Goal: Navigation & Orientation: Find specific page/section

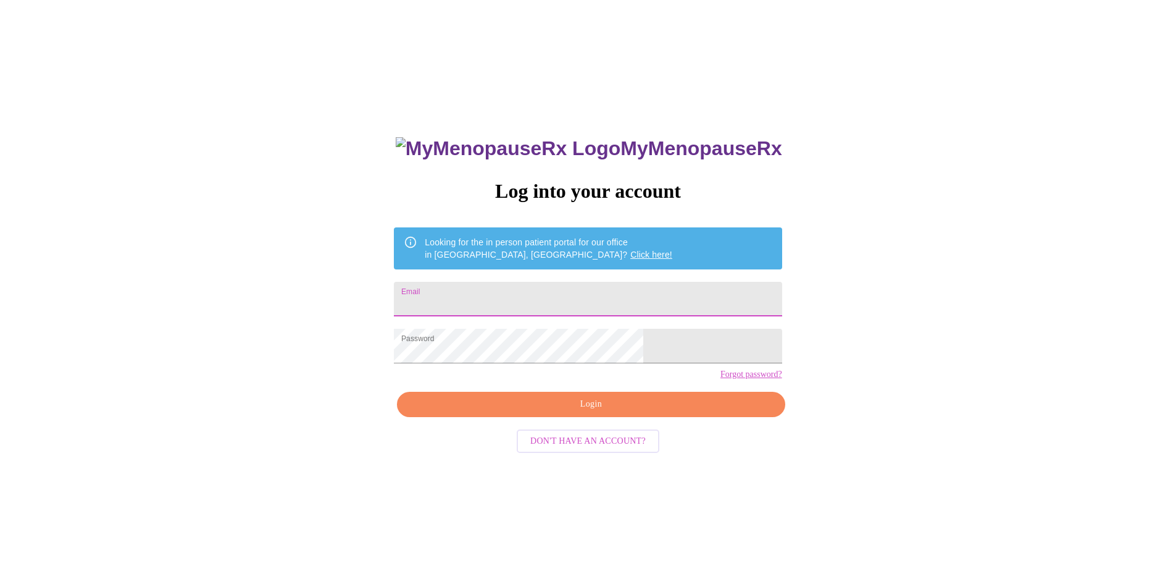
click at [552, 300] on input "Email" at bounding box center [588, 299] width 388 height 35
type input "preciosa_h@icloud.com"
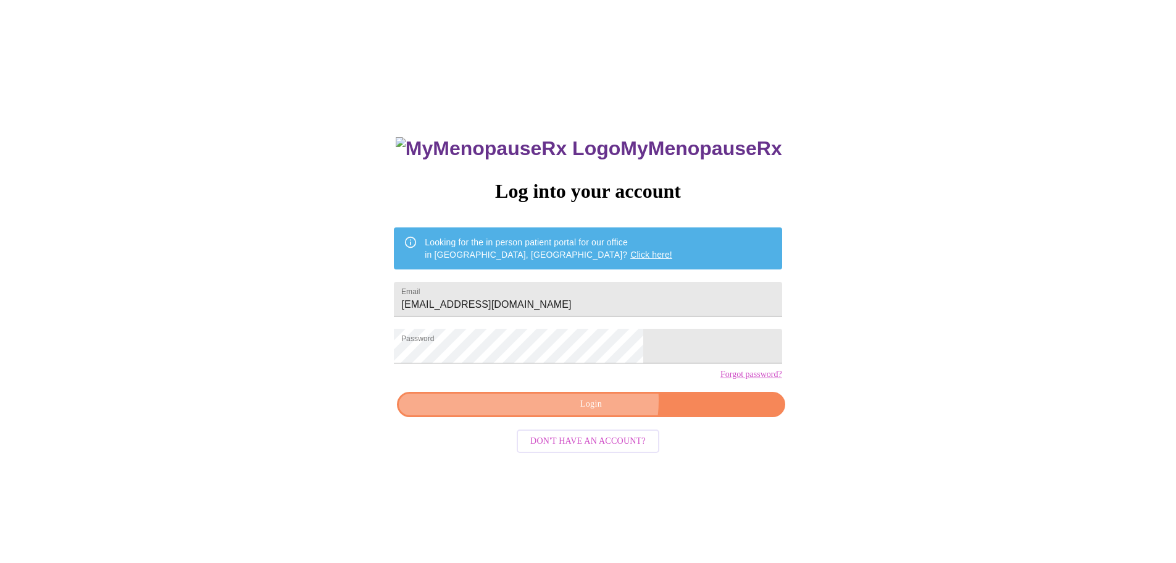
click at [598, 412] on span "Login" at bounding box center [590, 403] width 359 height 15
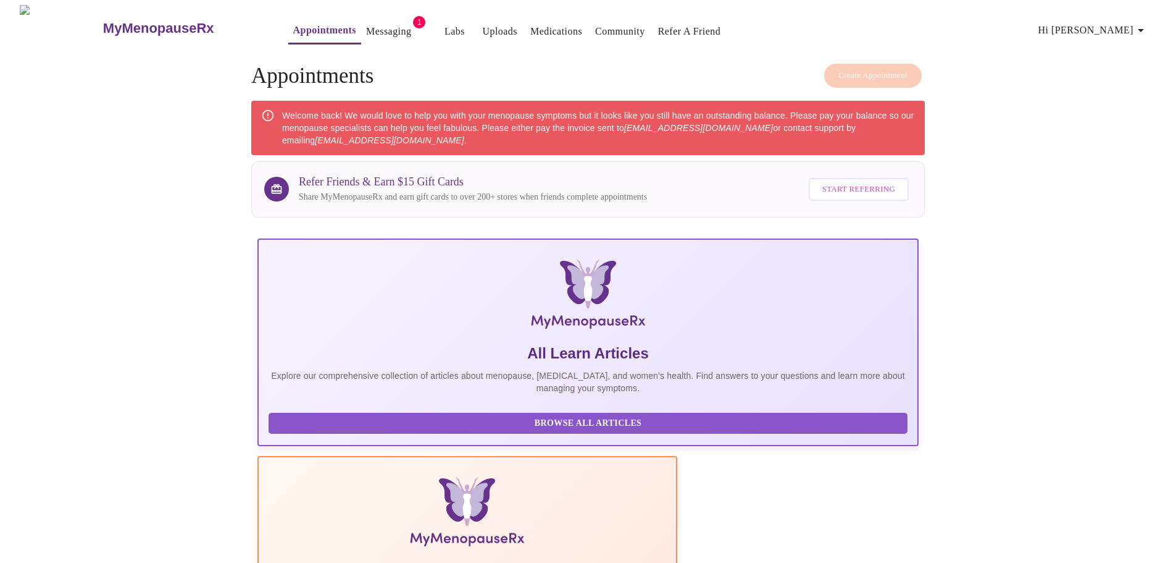
click at [371, 23] on link "Messaging" at bounding box center [388, 31] width 45 height 17
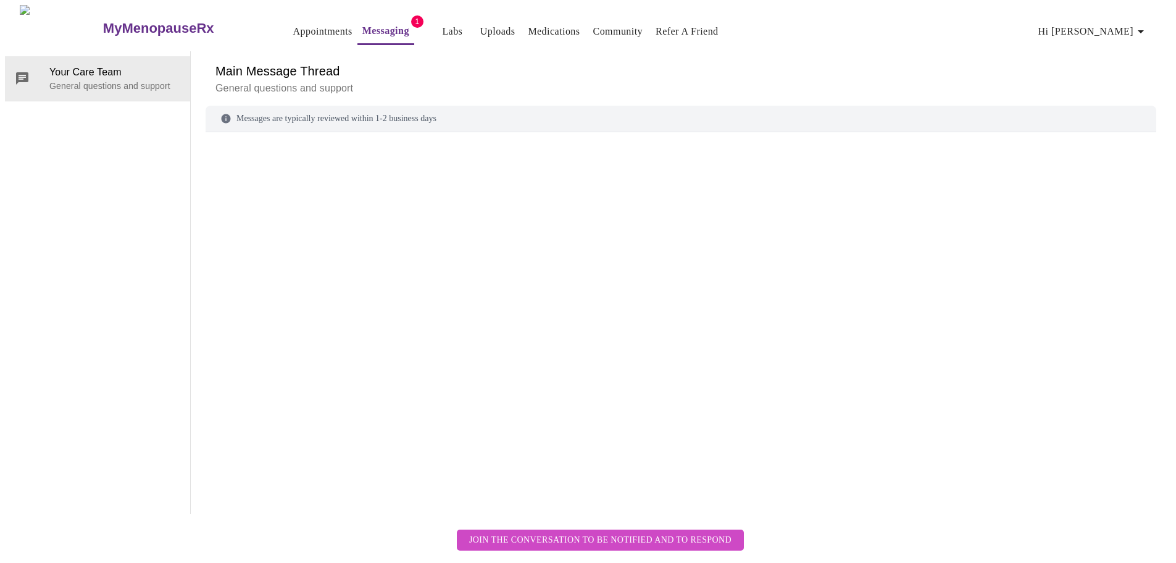
scroll to position [46, 0]
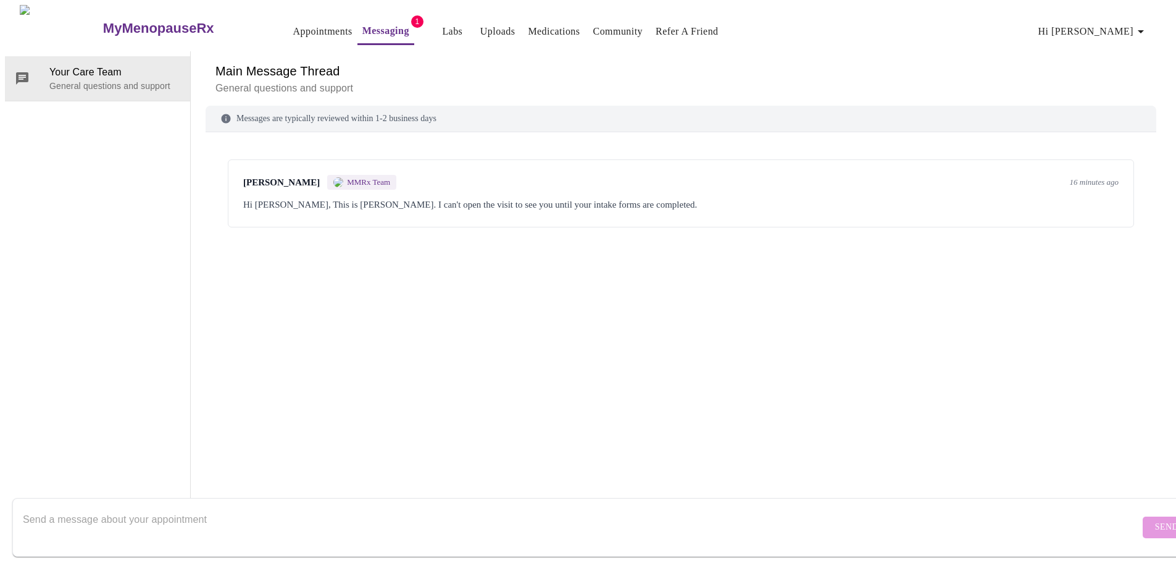
click at [395, 197] on div "Hi Sandra, This is Dr. Krantz. I can't open the visit to see you until your int…" at bounding box center [681, 204] width 876 height 15
click at [280, 177] on span "Dr. Heather Krantz" at bounding box center [281, 182] width 77 height 10
click at [369, 177] on span "MMRx Team" at bounding box center [368, 182] width 43 height 10
drag, startPoint x: 328, startPoint y: 159, endPoint x: 647, endPoint y: 161, distance: 318.6
click at [647, 197] on div "Hi Sandra, This is Dr. Krantz. I can't open the visit to see you until your int…" at bounding box center [681, 204] width 876 height 15
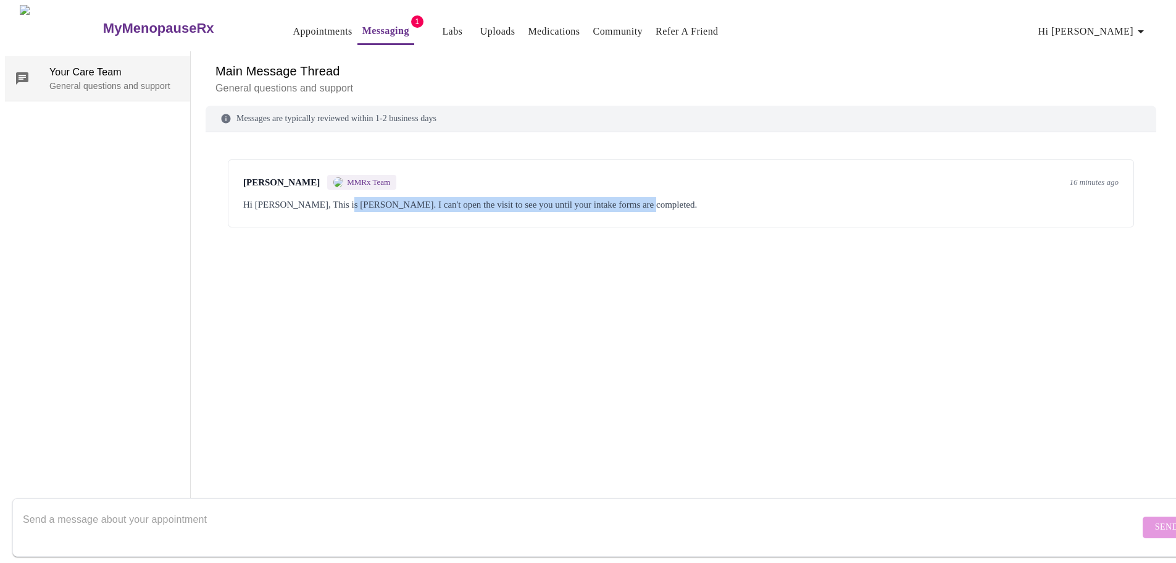
click at [115, 80] on p "General questions and support" at bounding box center [114, 86] width 131 height 12
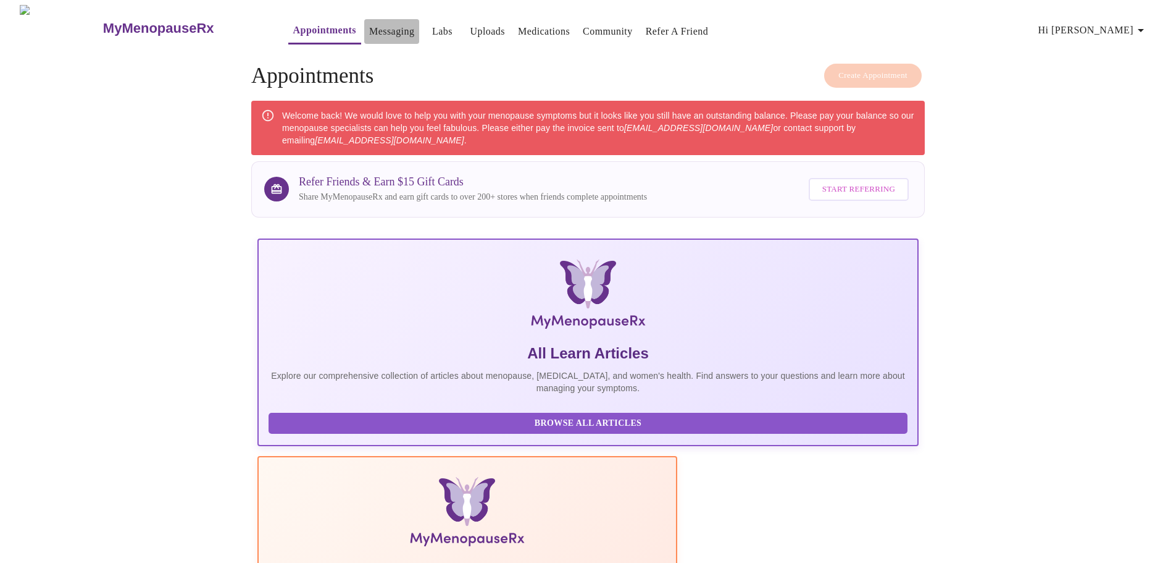
click at [369, 26] on link "Messaging" at bounding box center [391, 31] width 45 height 17
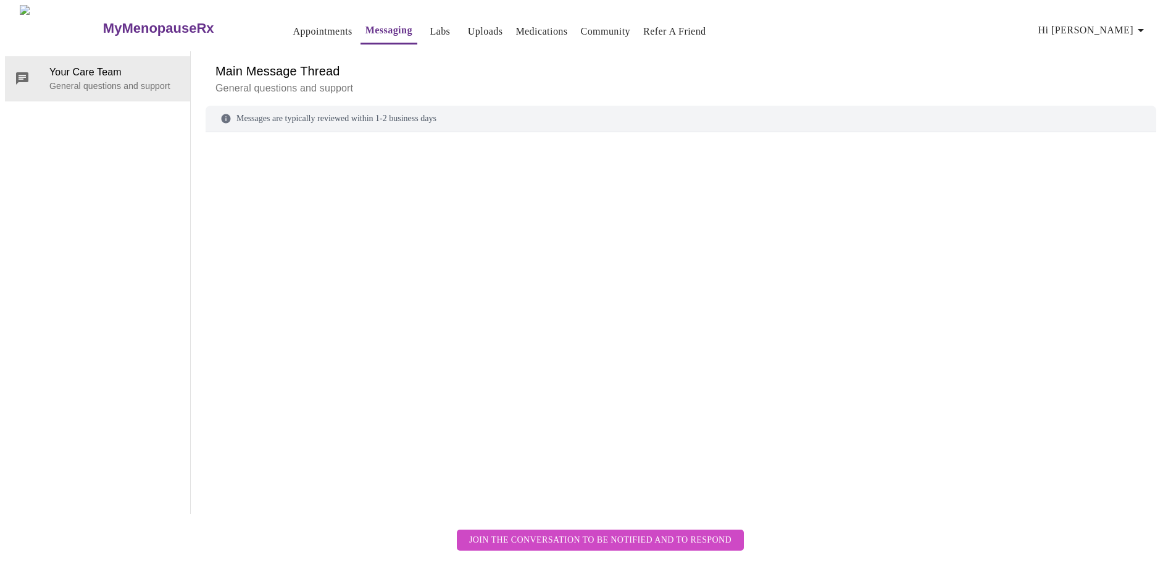
scroll to position [46, 0]
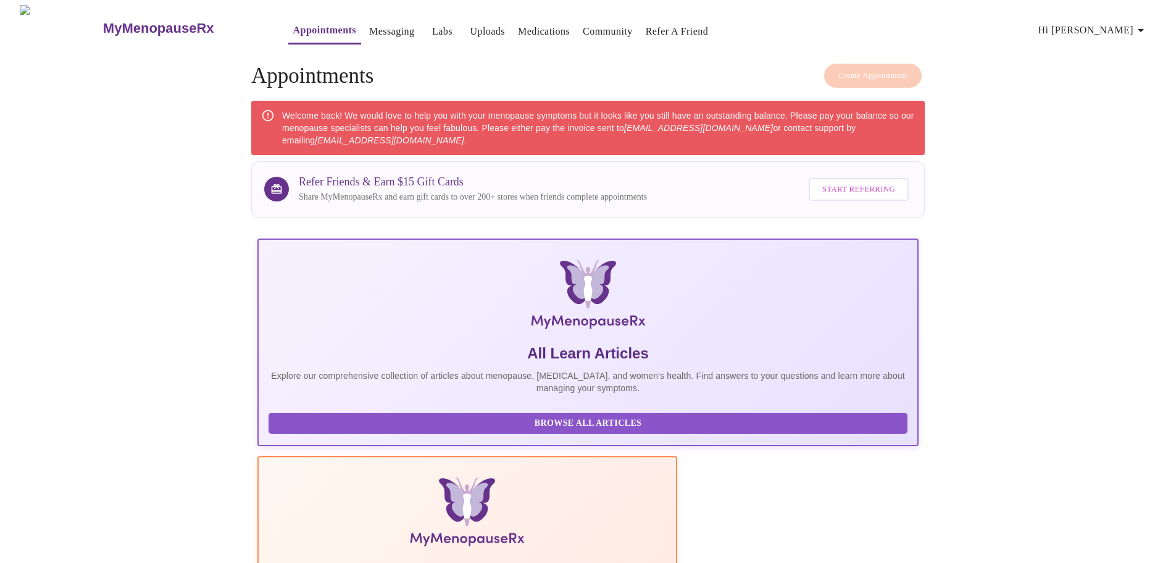
click at [432, 23] on link "Labs" at bounding box center [442, 31] width 20 height 17
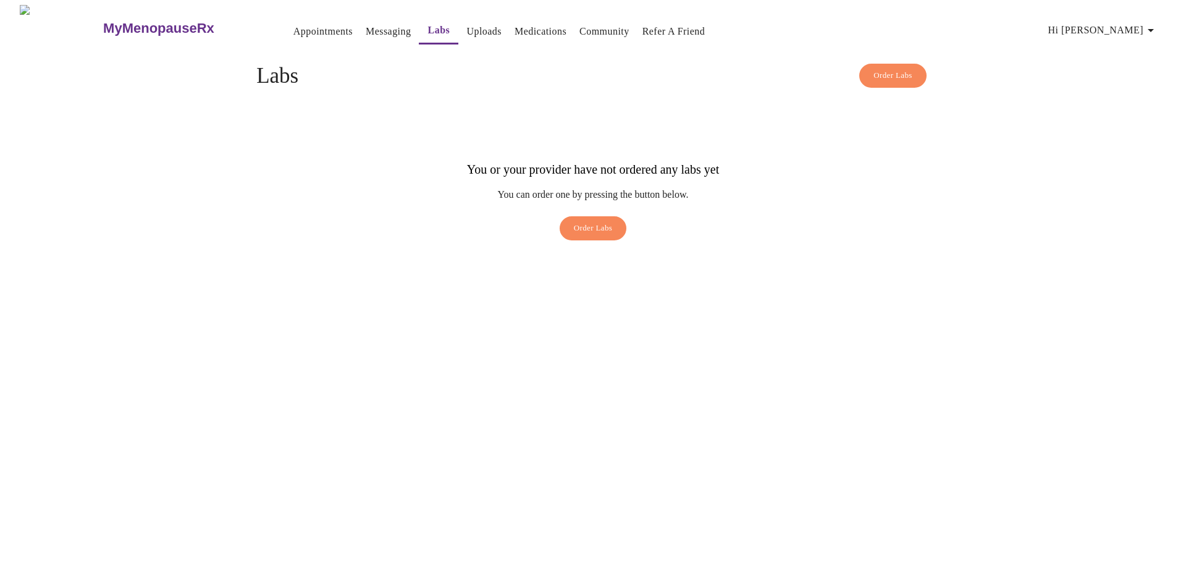
click at [467, 23] on link "Uploads" at bounding box center [483, 31] width 35 height 17
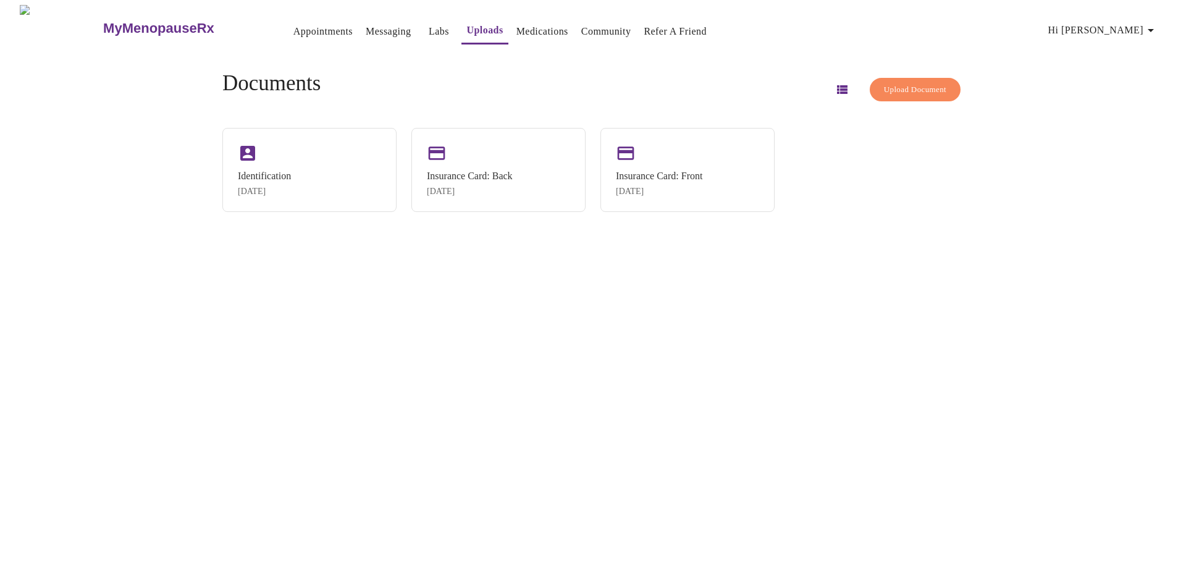
click at [529, 25] on link "Medications" at bounding box center [542, 31] width 52 height 17
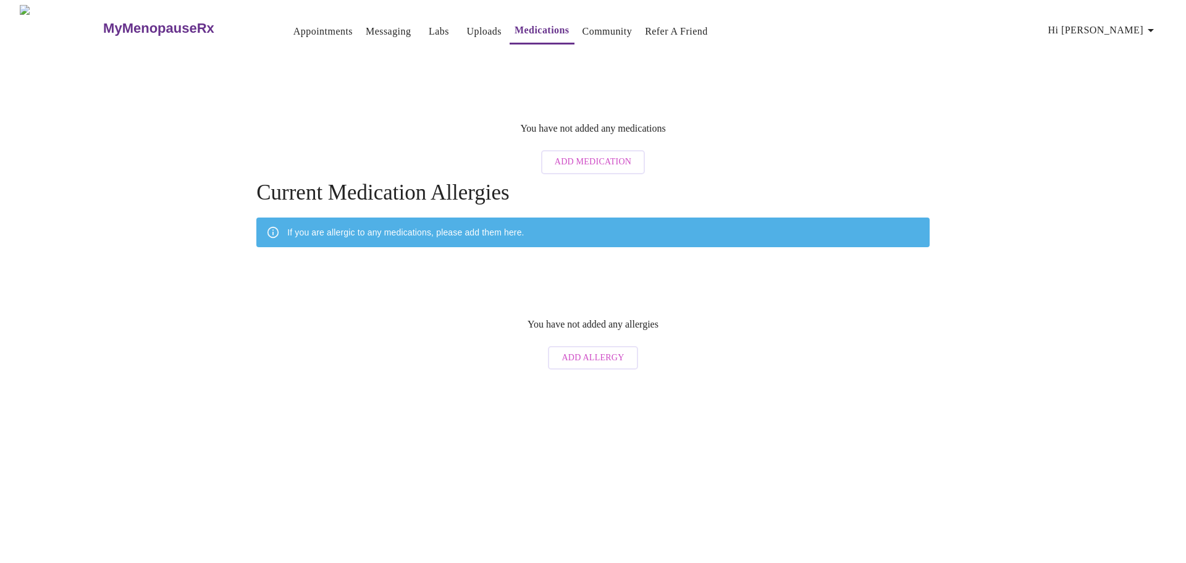
click at [585, 26] on link "Community" at bounding box center [607, 31] width 50 height 17
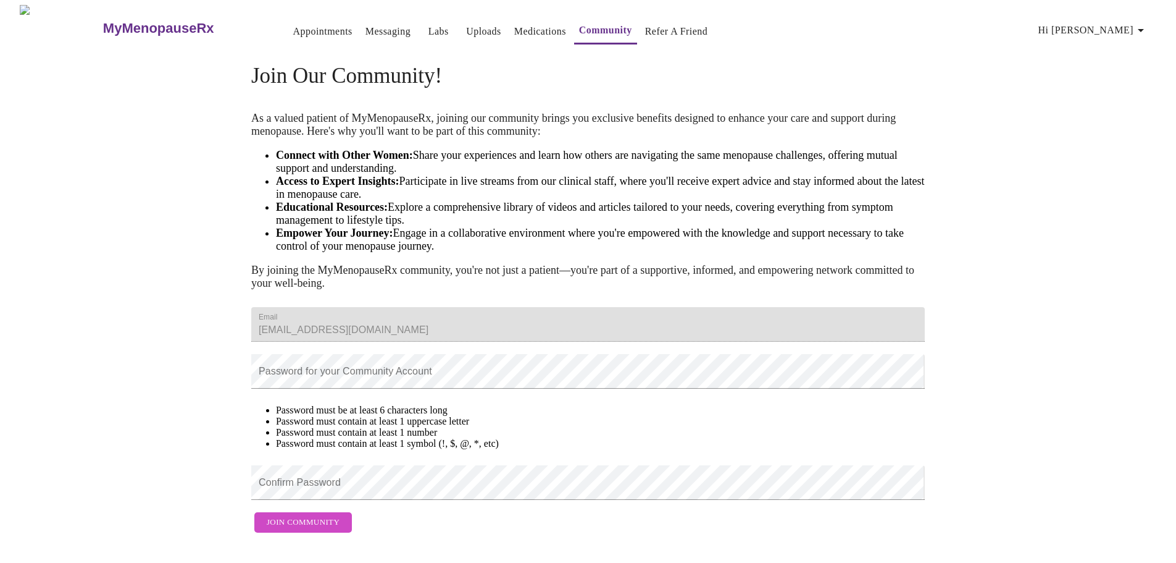
click at [309, 30] on link "Appointments" at bounding box center [322, 31] width 59 height 17
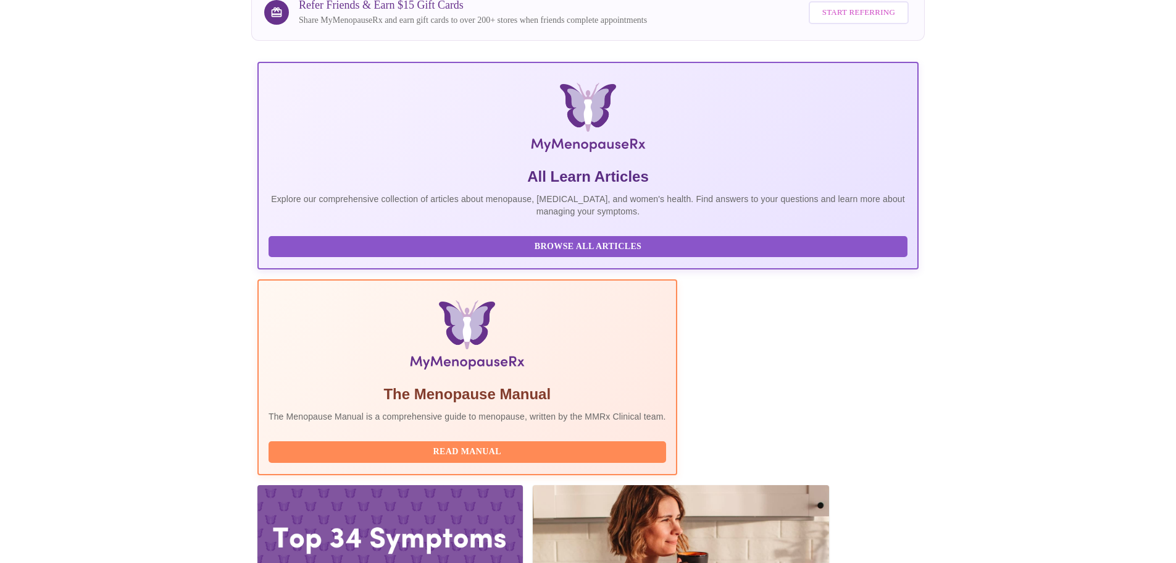
scroll to position [189, 0]
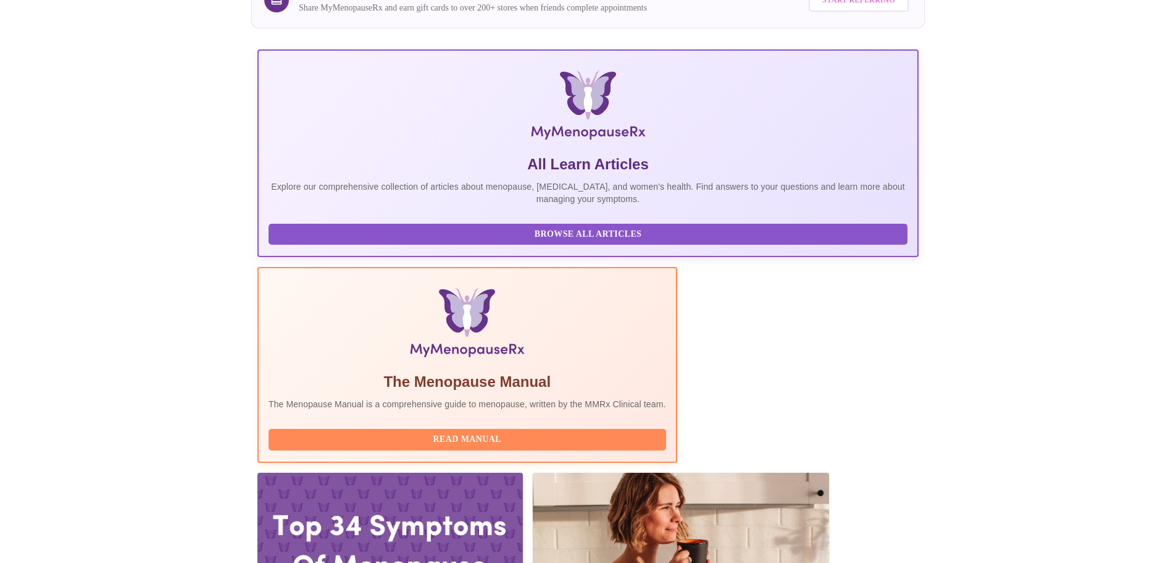
drag, startPoint x: 293, startPoint y: 406, endPoint x: 794, endPoint y: 412, distance: 501.4
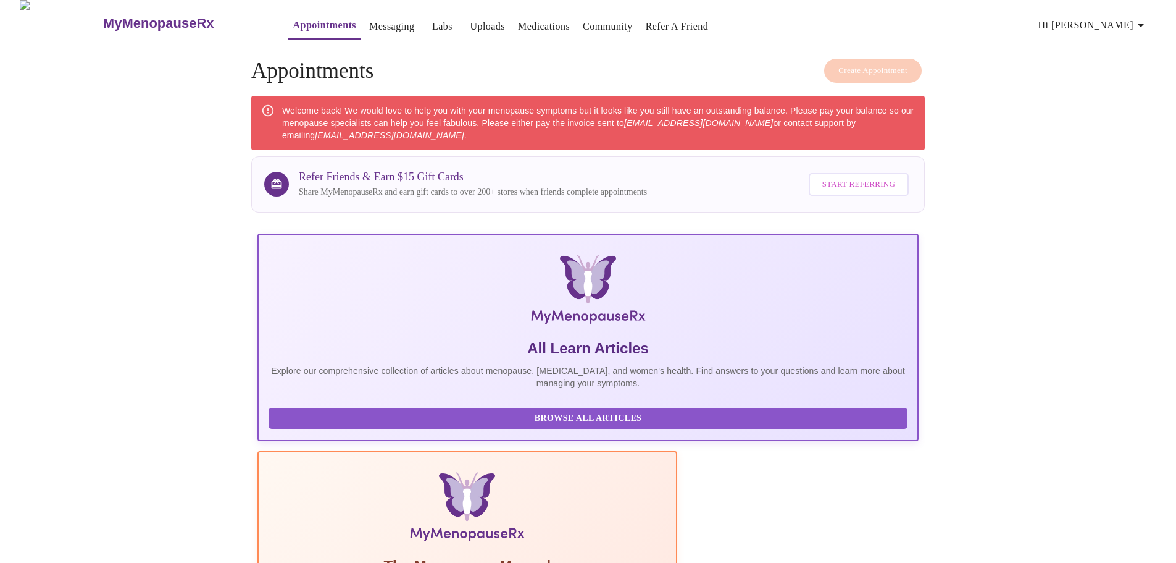
scroll to position [0, 0]
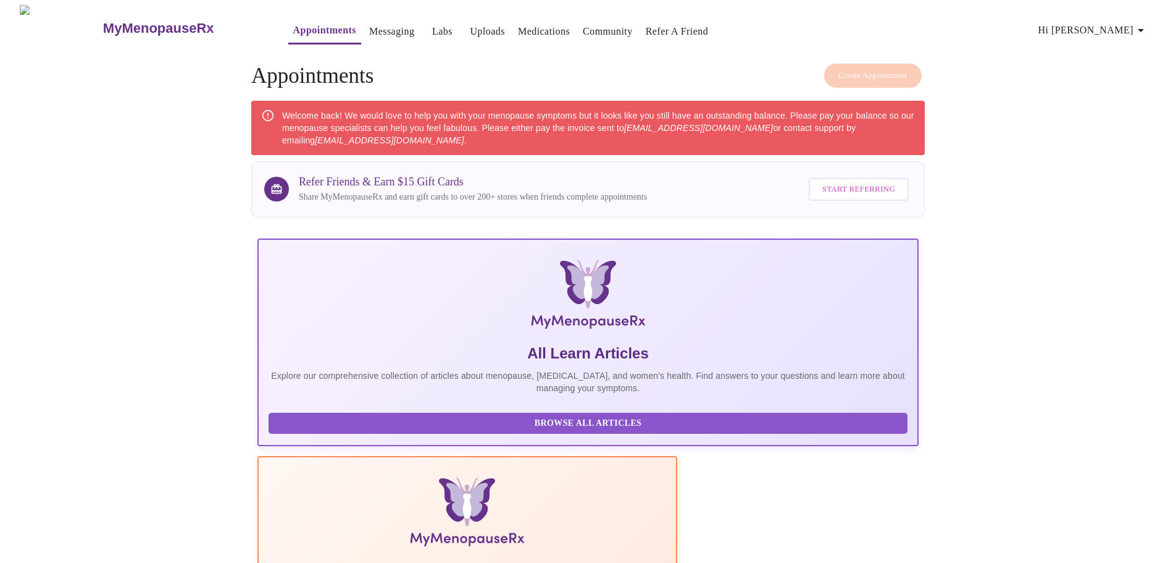
click at [369, 30] on link "Messaging" at bounding box center [391, 31] width 45 height 17
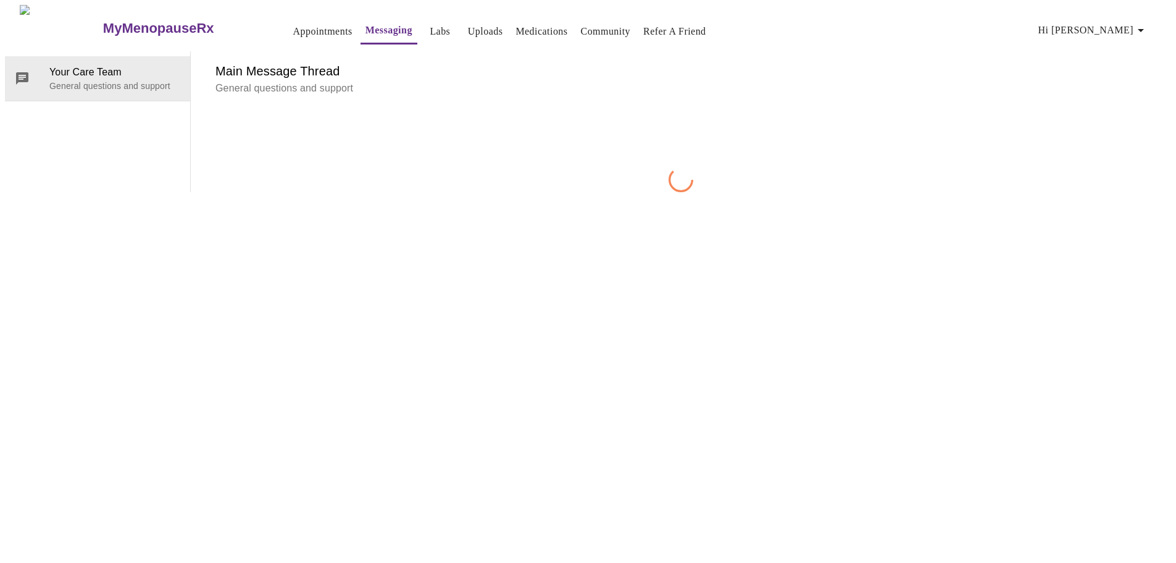
scroll to position [46, 0]
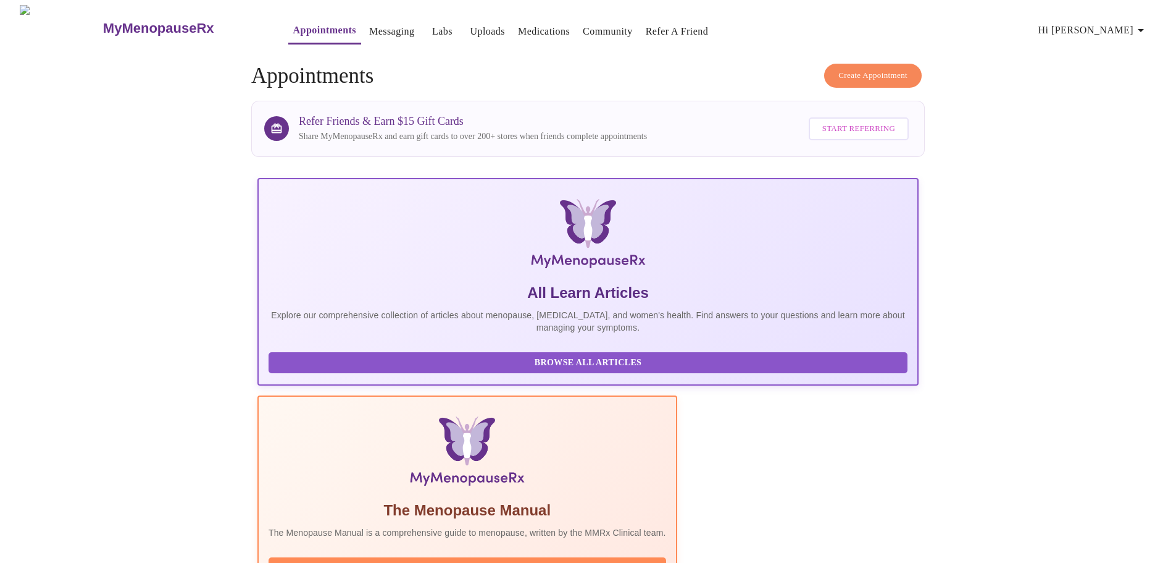
click at [1119, 25] on span "Hi [PERSON_NAME]" at bounding box center [1094, 30] width 110 height 17
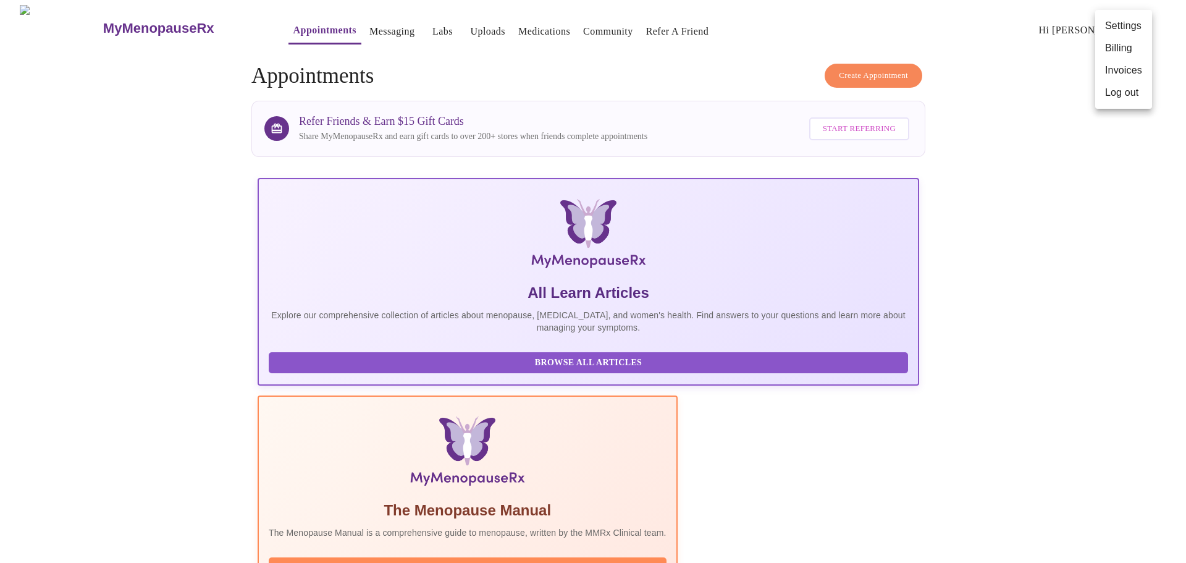
click at [346, 27] on div at bounding box center [593, 281] width 1186 height 563
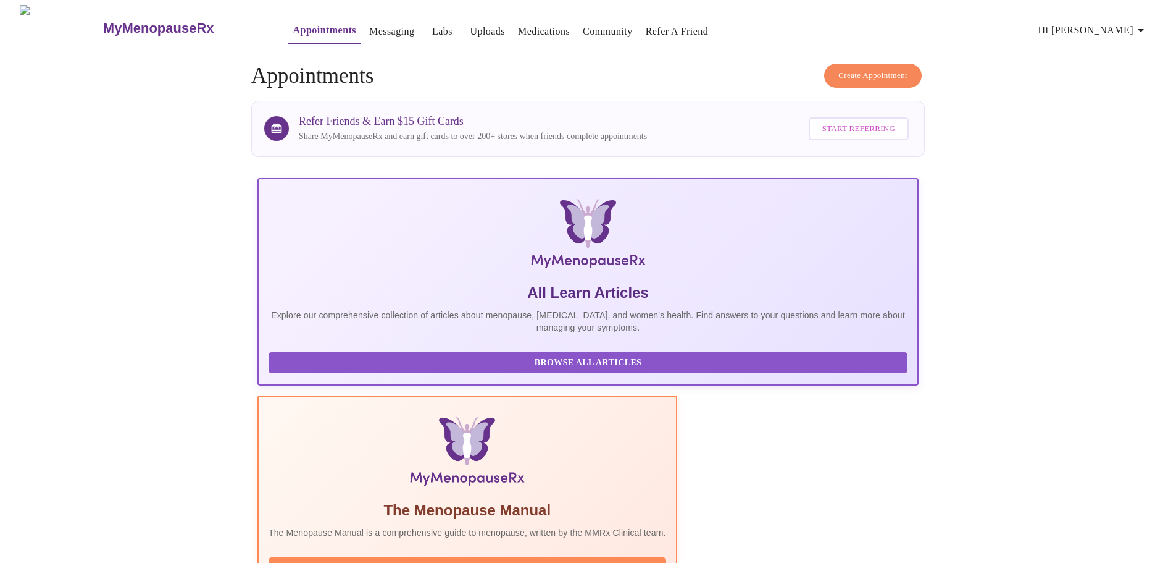
click at [369, 26] on link "Messaging" at bounding box center [391, 31] width 45 height 17
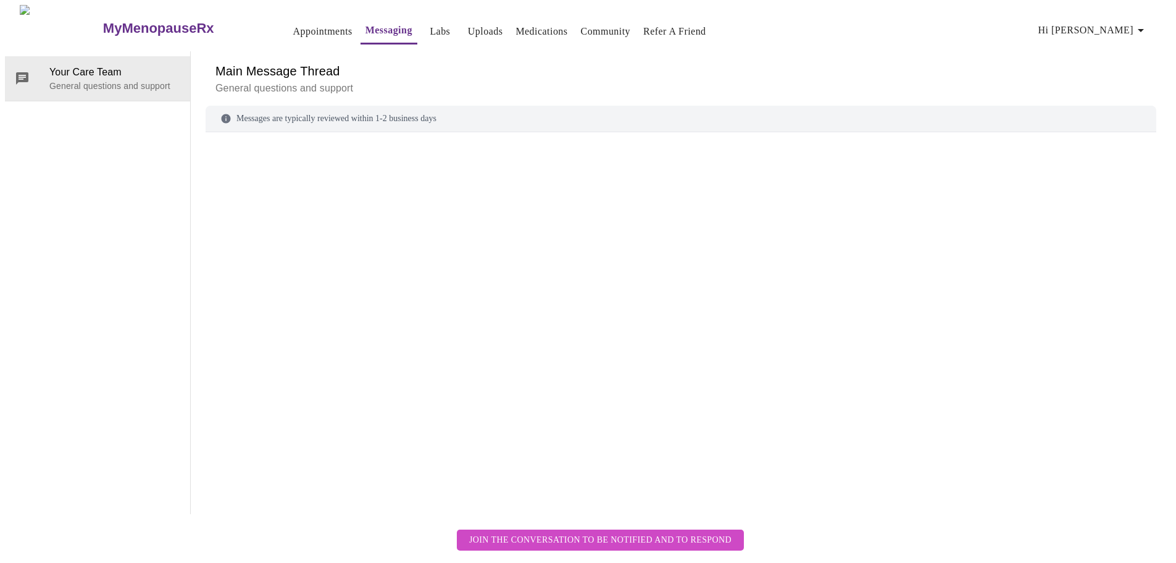
scroll to position [46, 0]
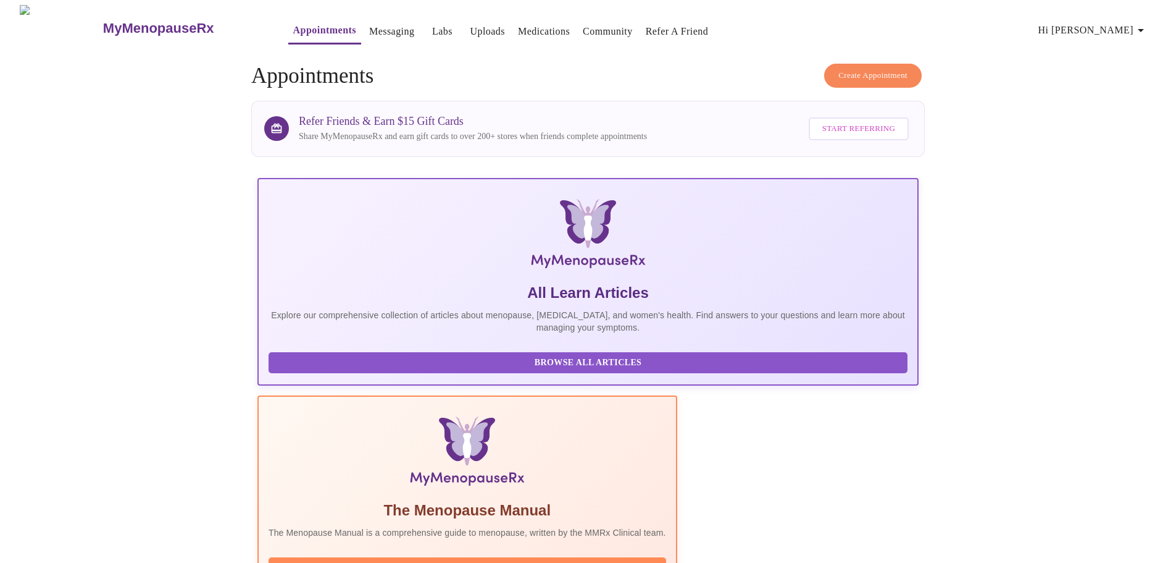
click at [432, 28] on link "Labs" at bounding box center [442, 31] width 20 height 17
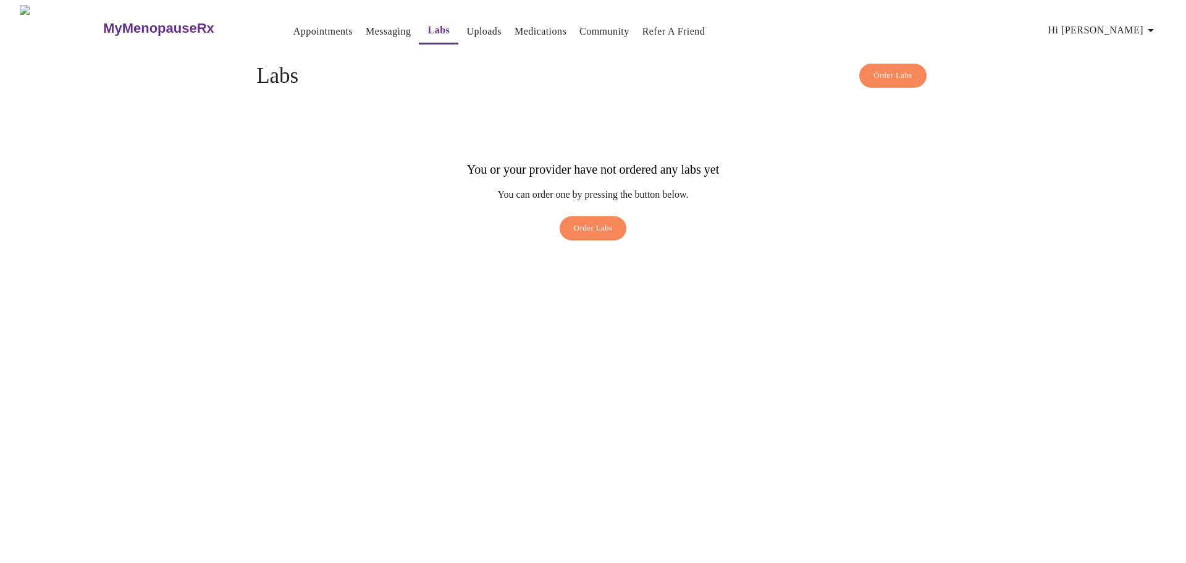
click at [366, 26] on link "Messaging" at bounding box center [388, 31] width 45 height 17
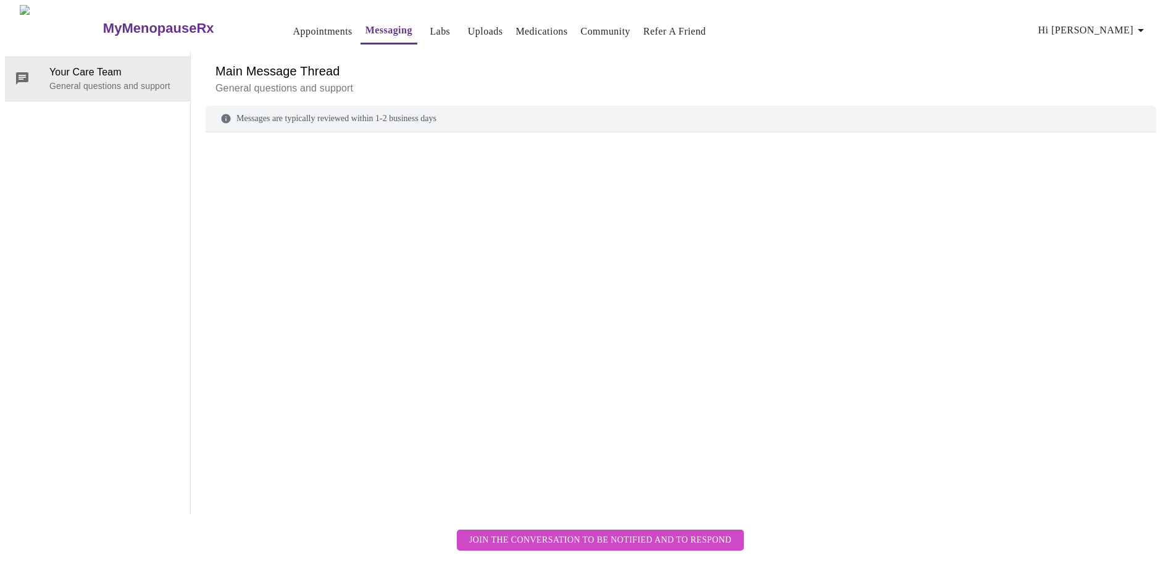
scroll to position [46, 0]
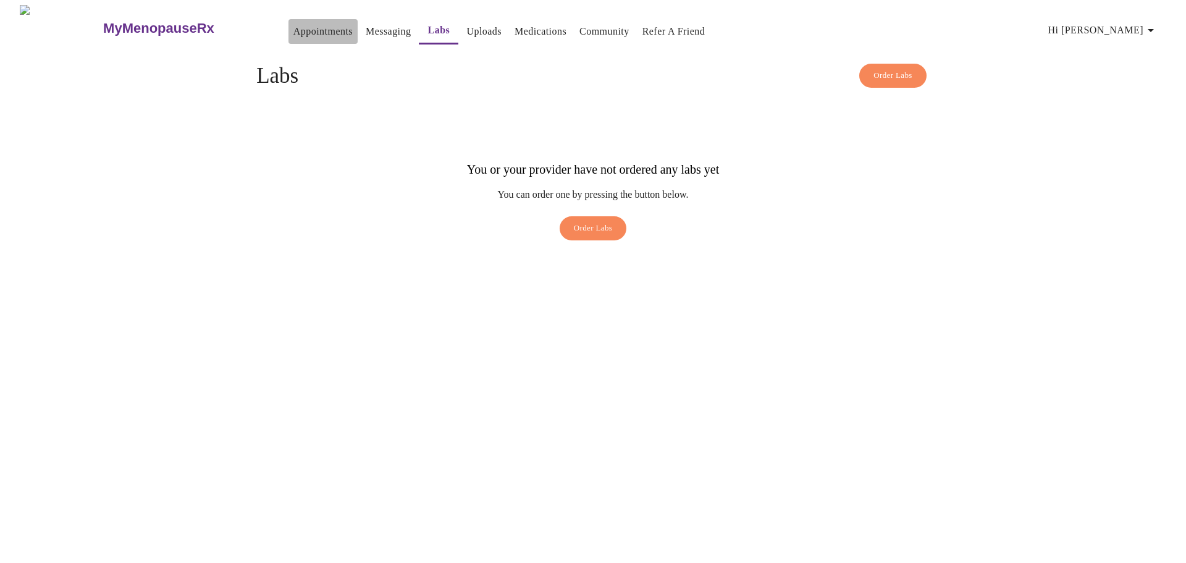
click at [297, 25] on link "Appointments" at bounding box center [322, 31] width 59 height 17
